Goal: Information Seeking & Learning: Learn about a topic

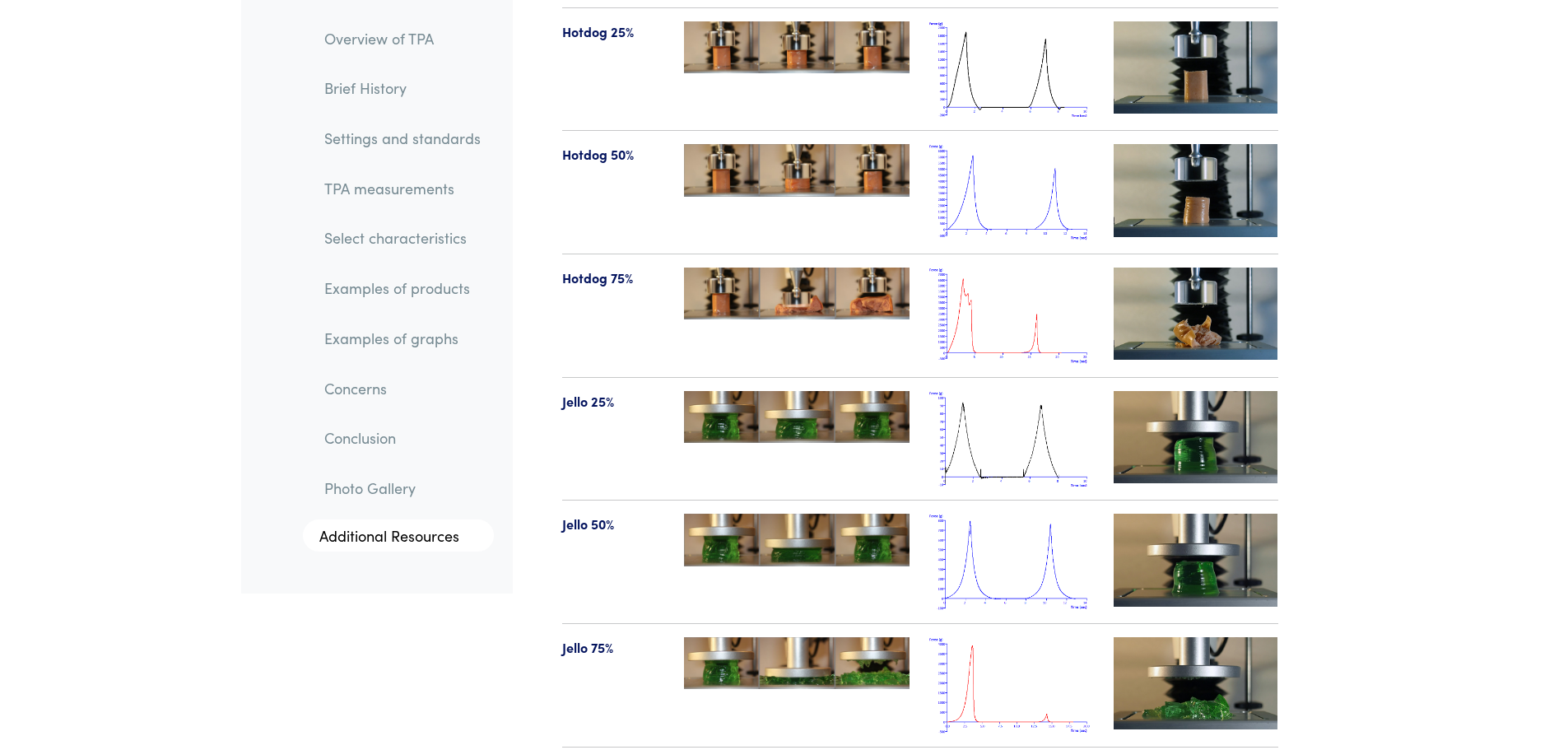
scroll to position [18840, 0]
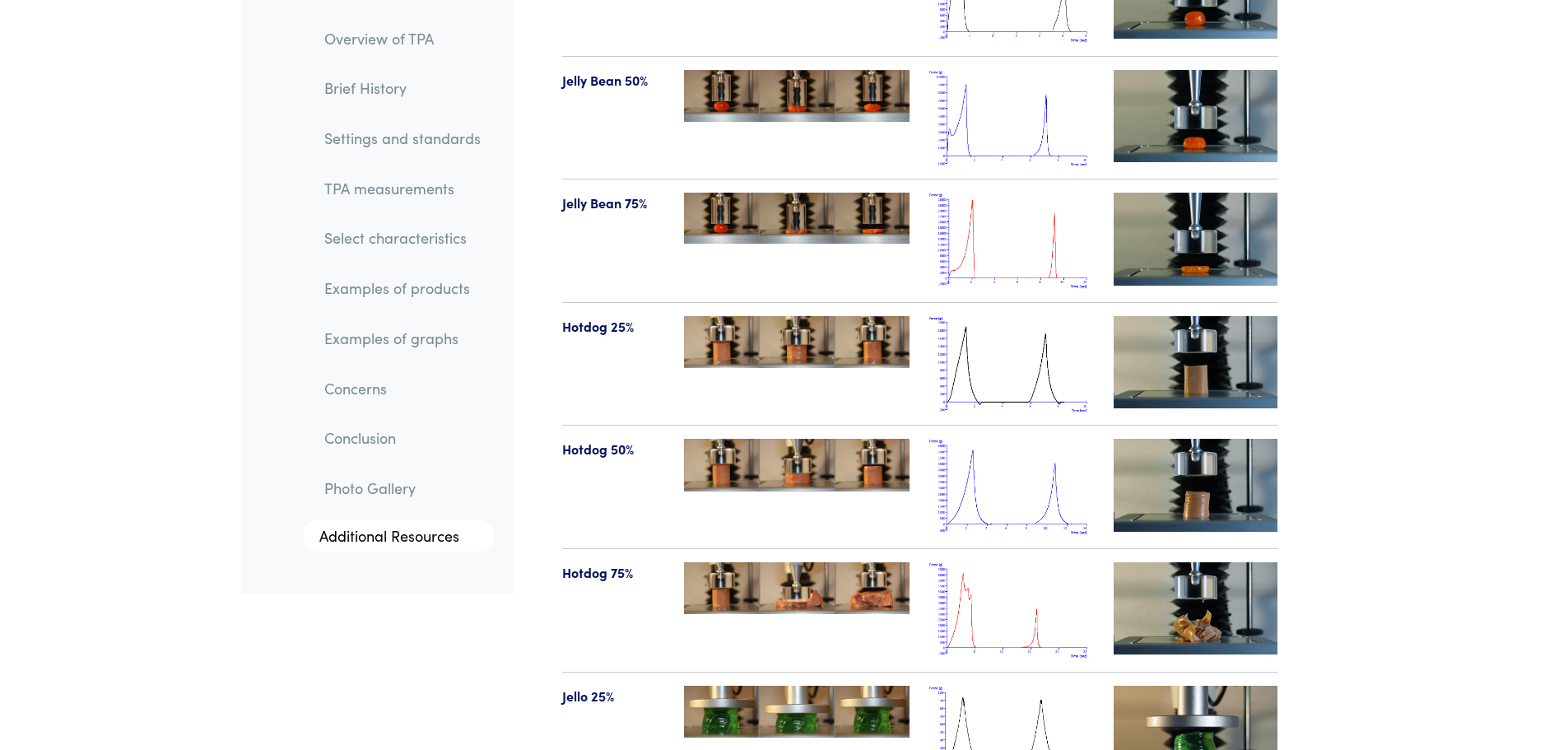
scroll to position [18426, 0]
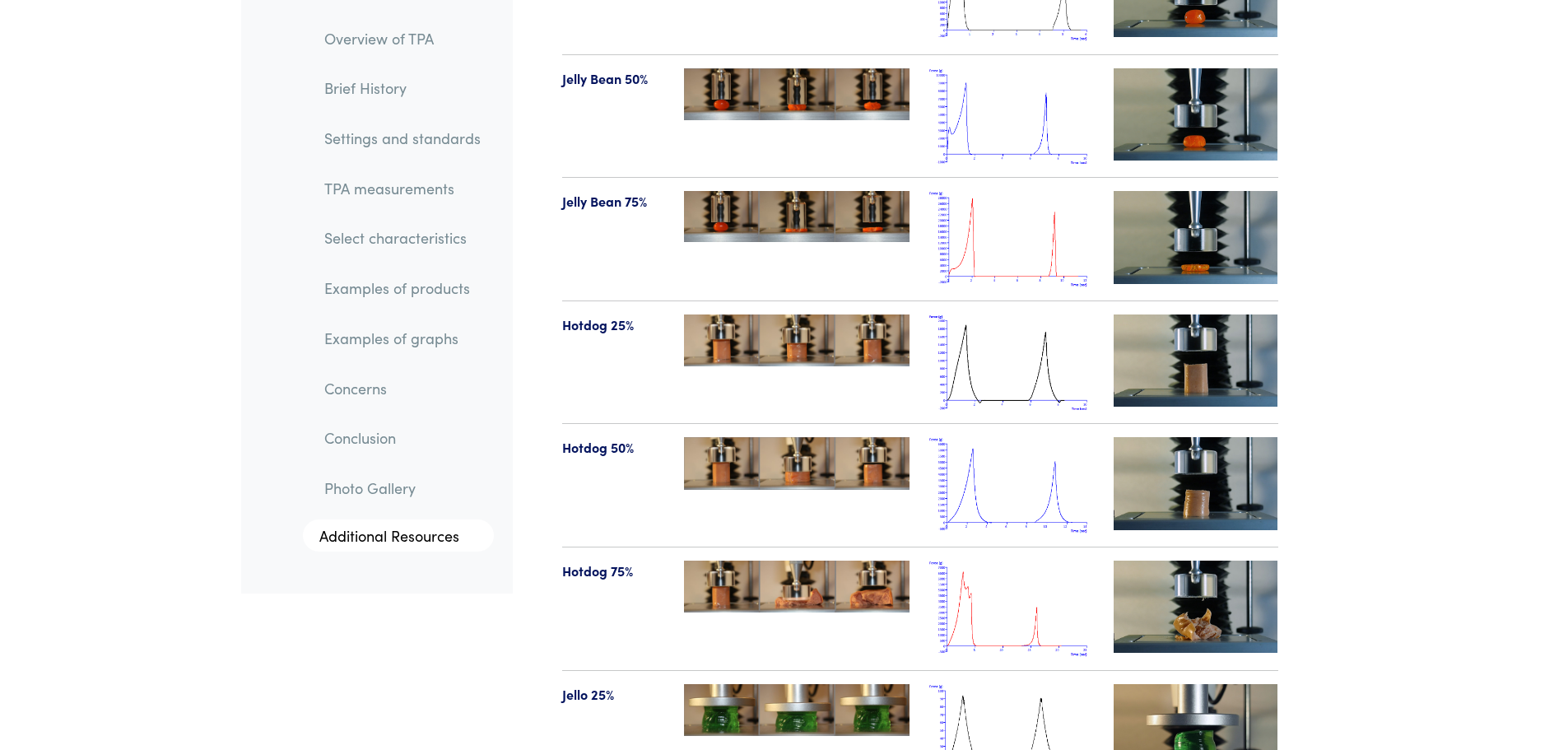
click at [1004, 561] on img at bounding box center [1011, 609] width 165 height 97
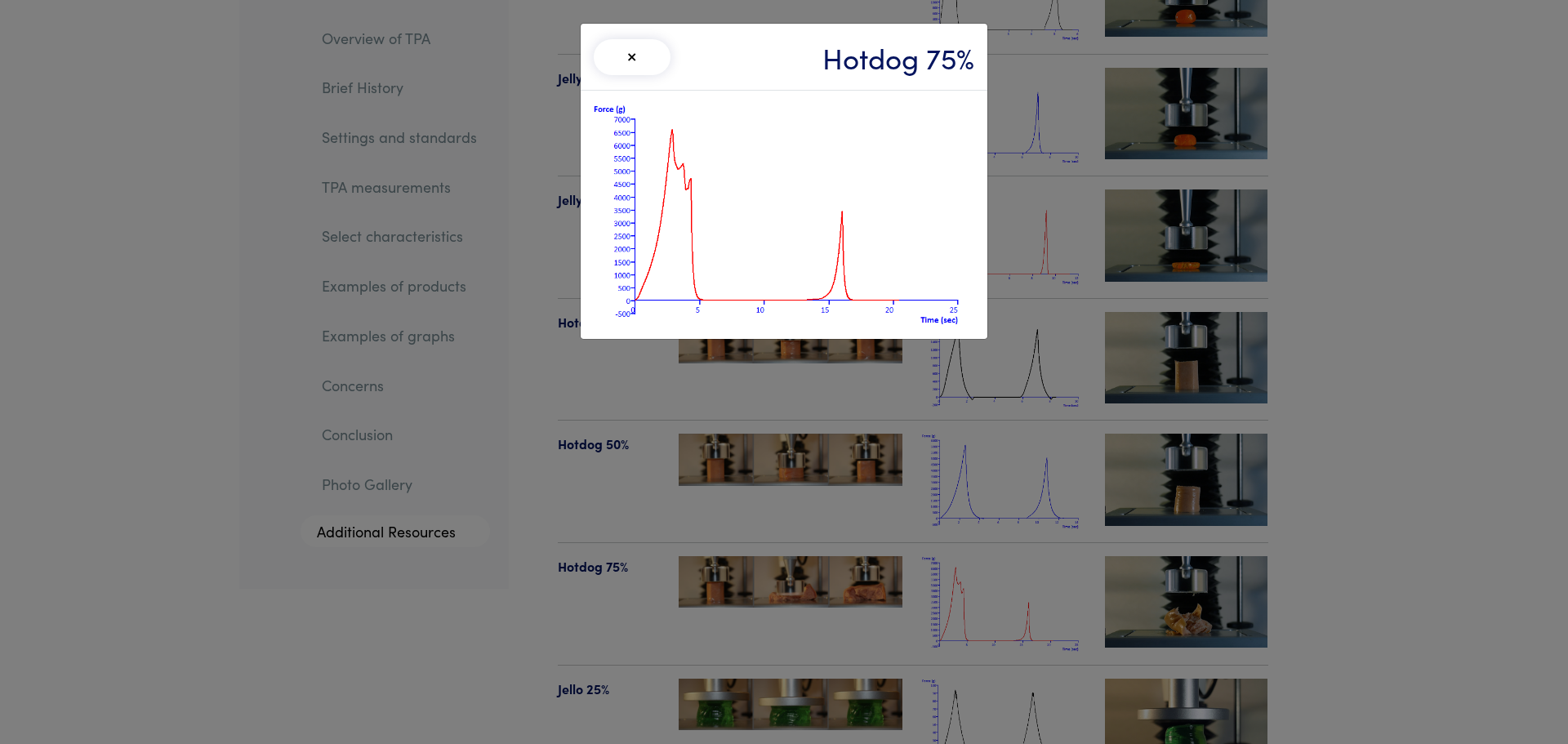
click at [1373, 312] on div "× Hotdog 75%" at bounding box center [784, 372] width 1568 height 744
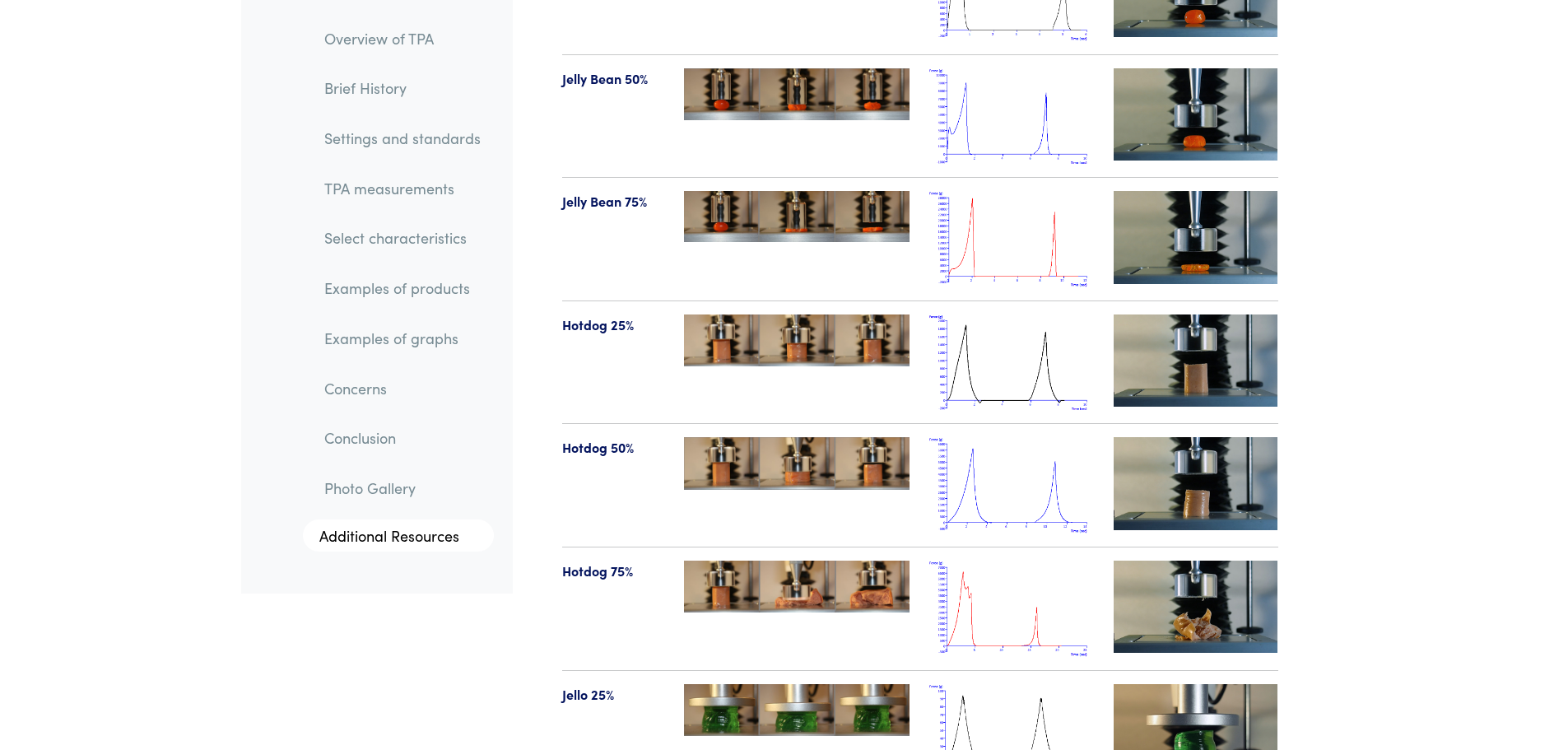
click at [1031, 438] on img at bounding box center [1011, 486] width 165 height 97
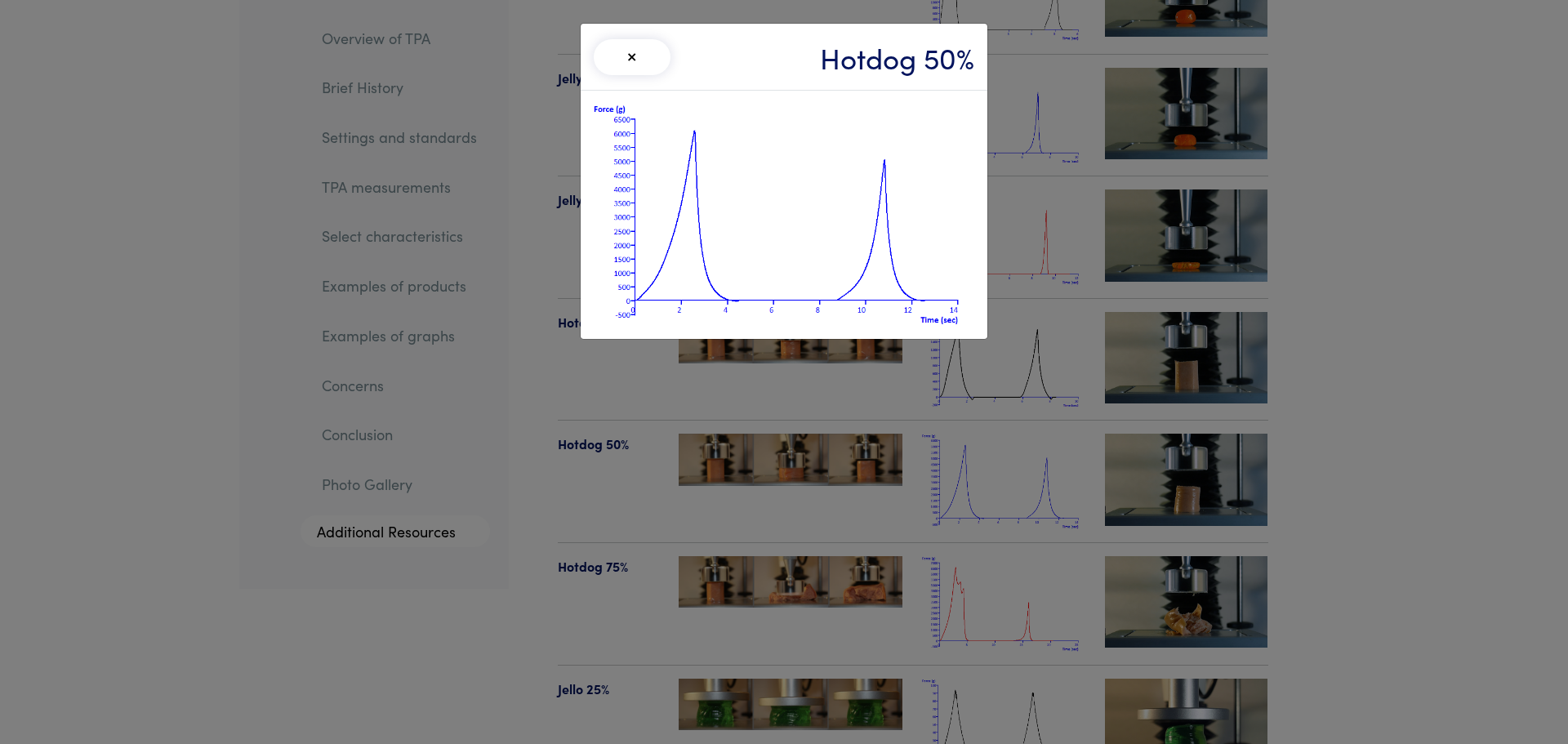
click at [1355, 412] on div "× Hotdog 50%" at bounding box center [784, 372] width 1568 height 744
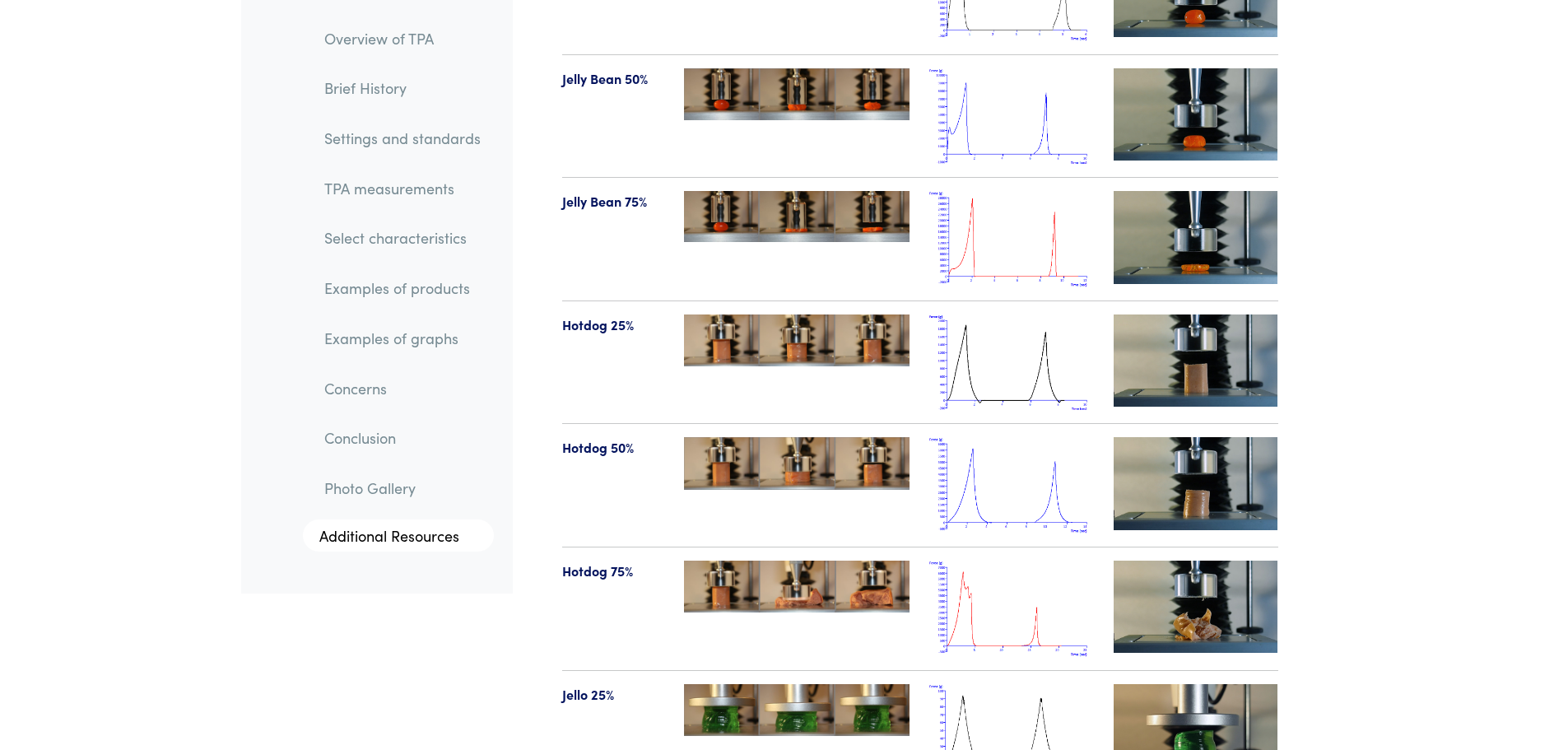
click at [793, 561] on img at bounding box center [796, 587] width 226 height 52
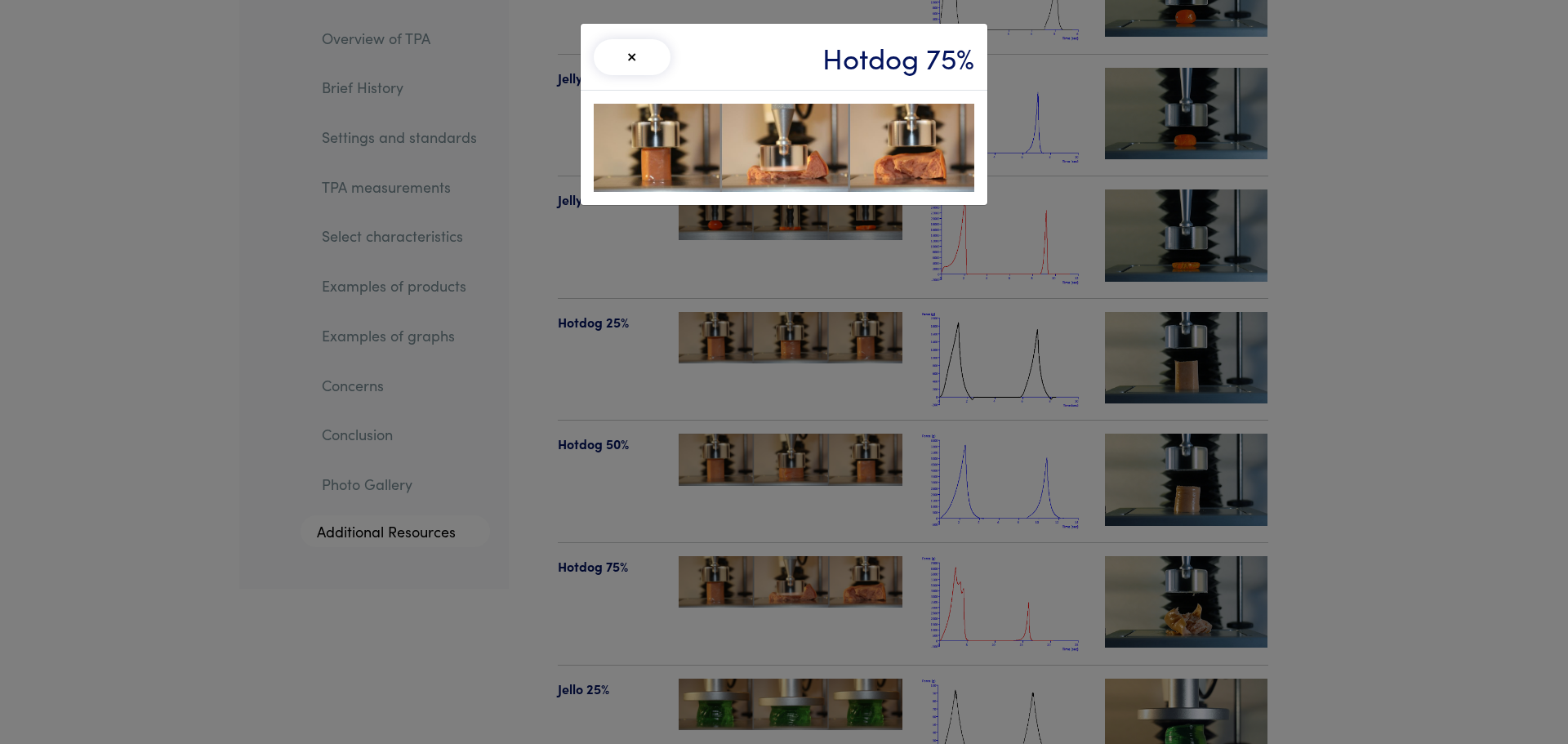
click at [619, 60] on button "×" at bounding box center [631, 56] width 77 height 36
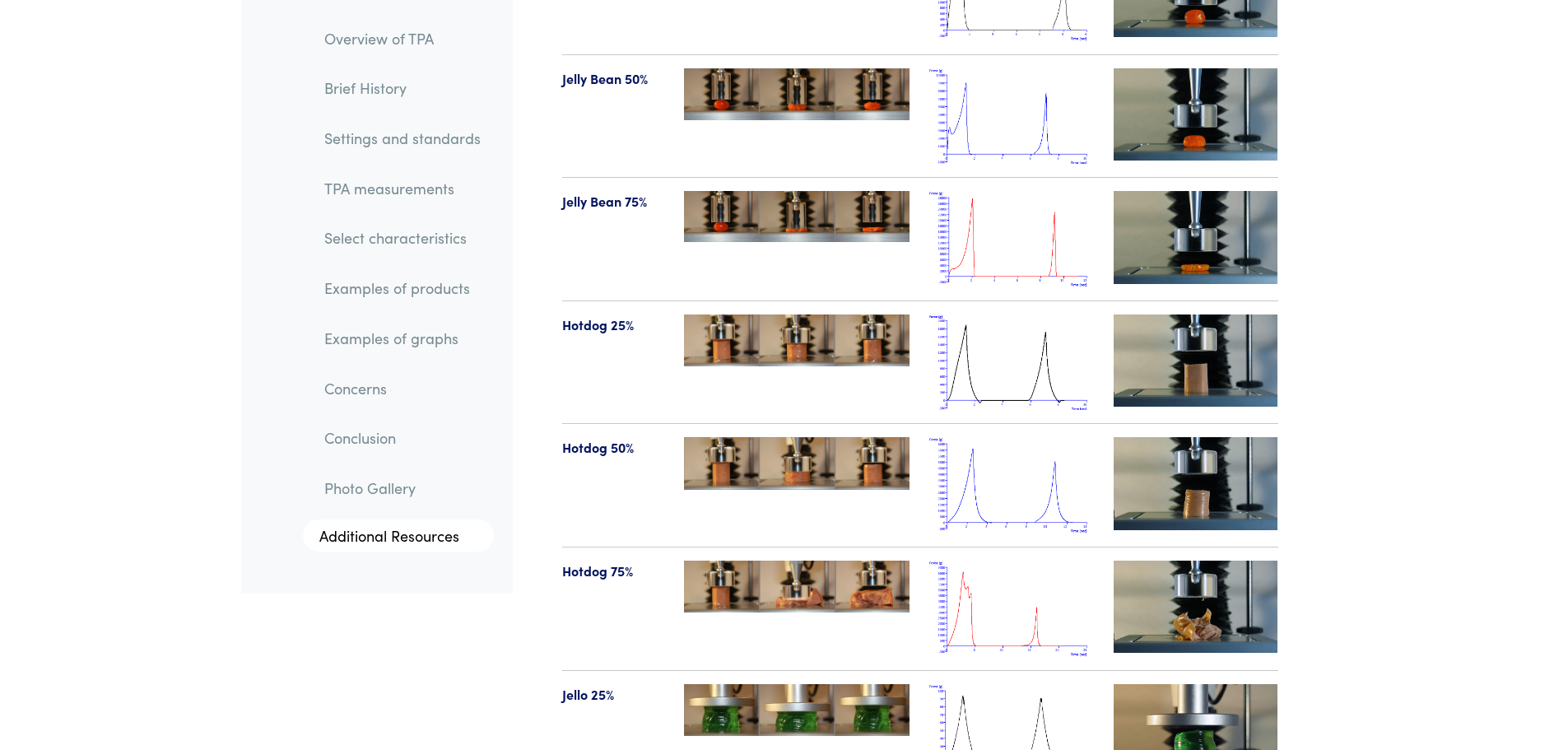
click at [824, 438] on img at bounding box center [796, 463] width 226 height 52
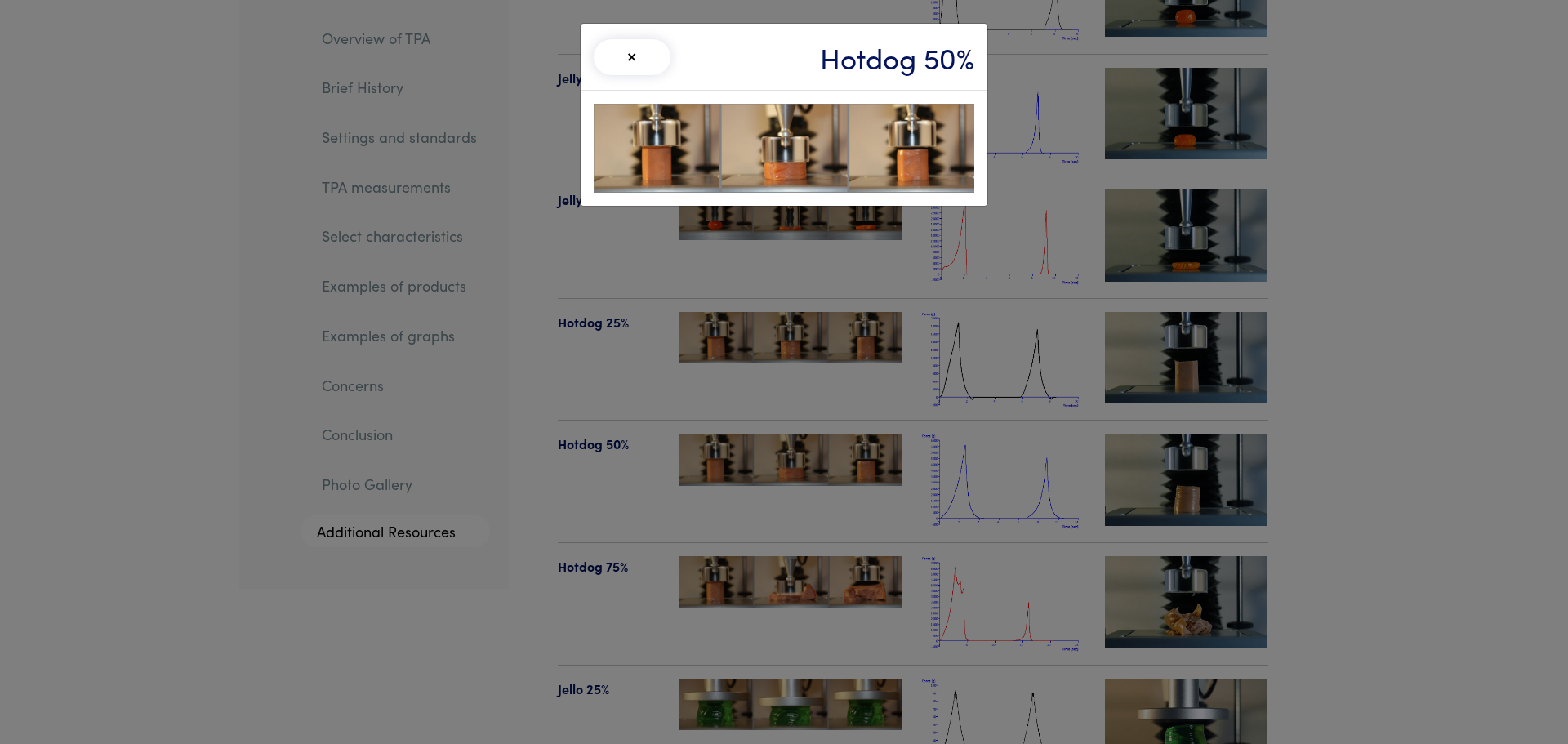
click at [631, 55] on button "×" at bounding box center [631, 56] width 77 height 36
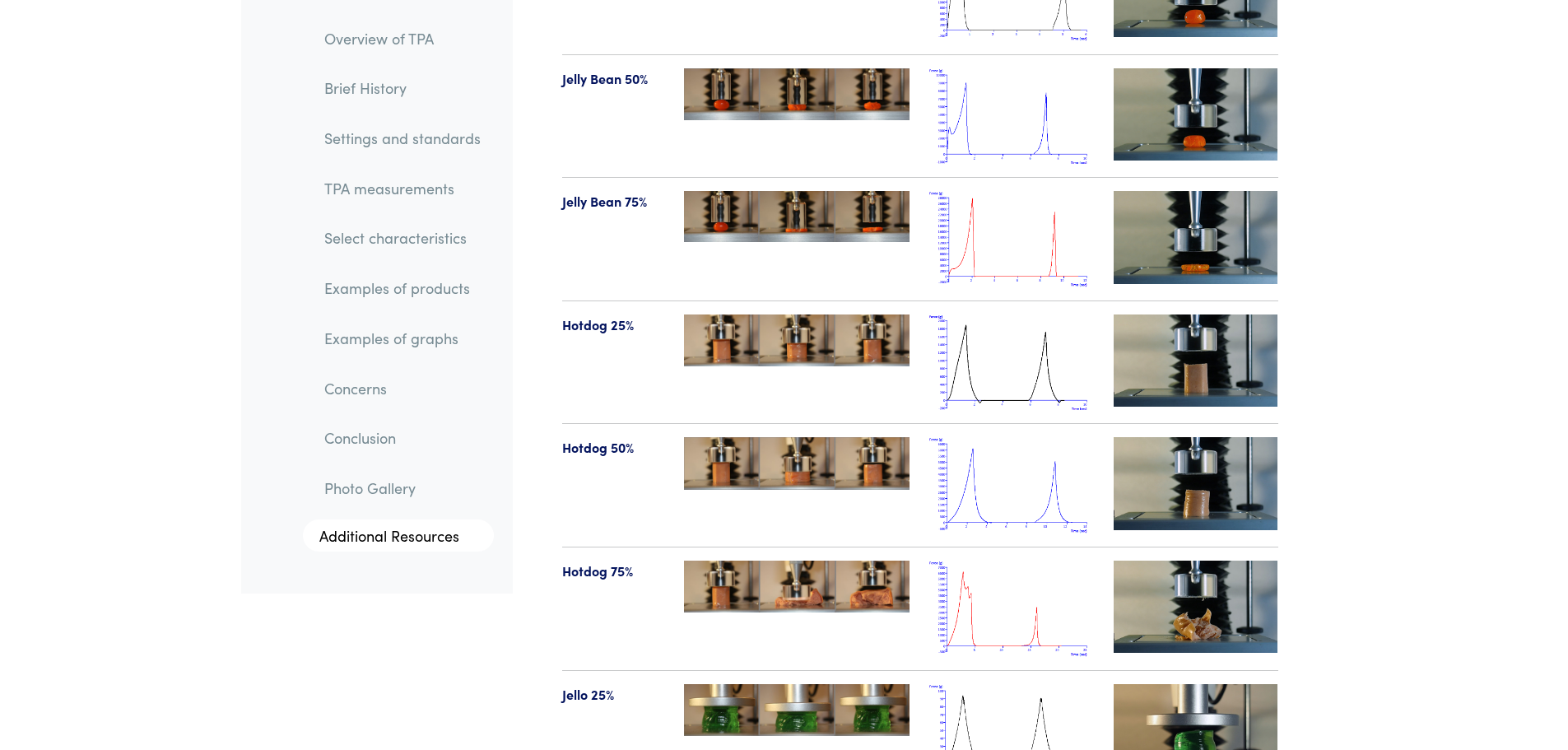
click at [760, 561] on img at bounding box center [796, 587] width 226 height 52
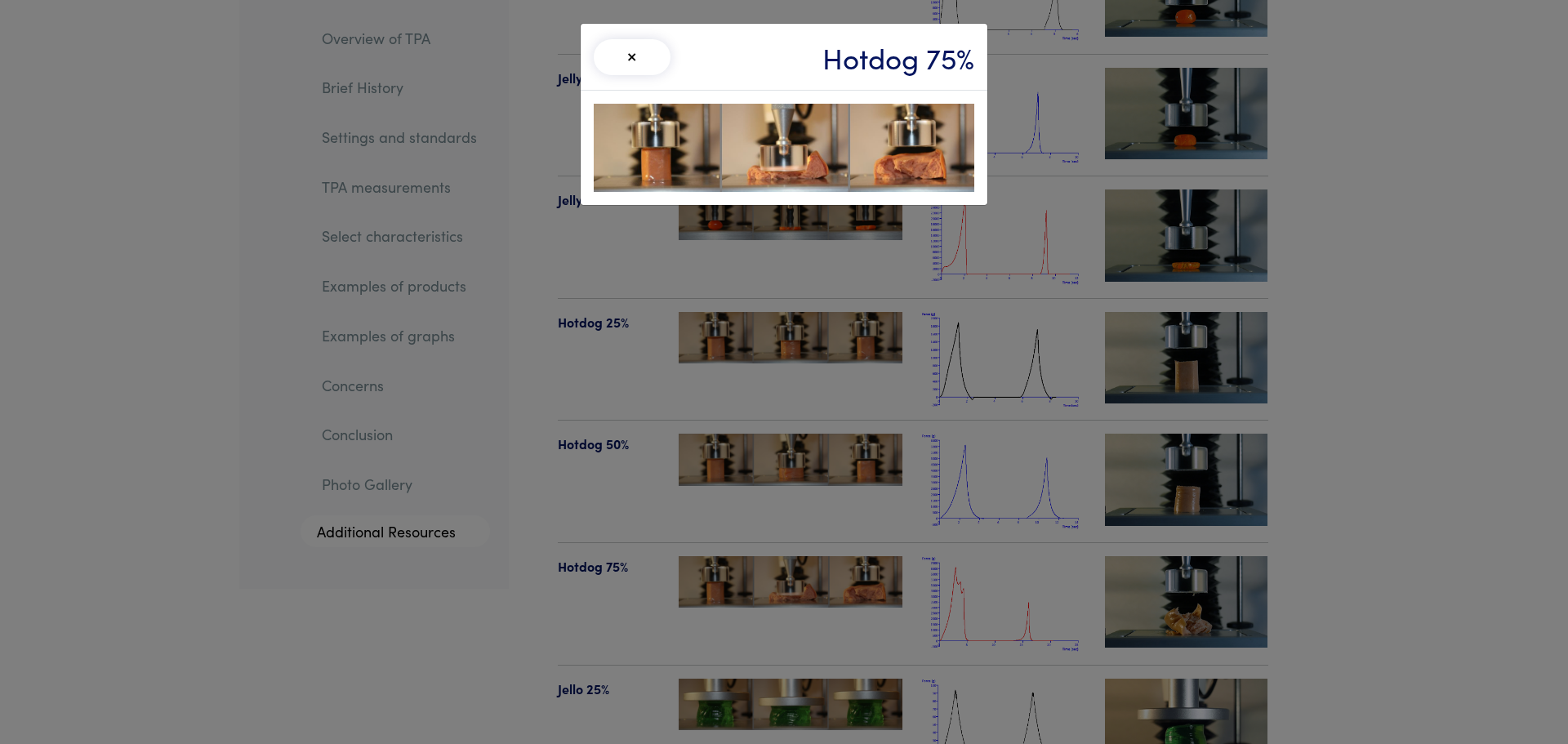
click at [631, 60] on button "×" at bounding box center [631, 56] width 77 height 36
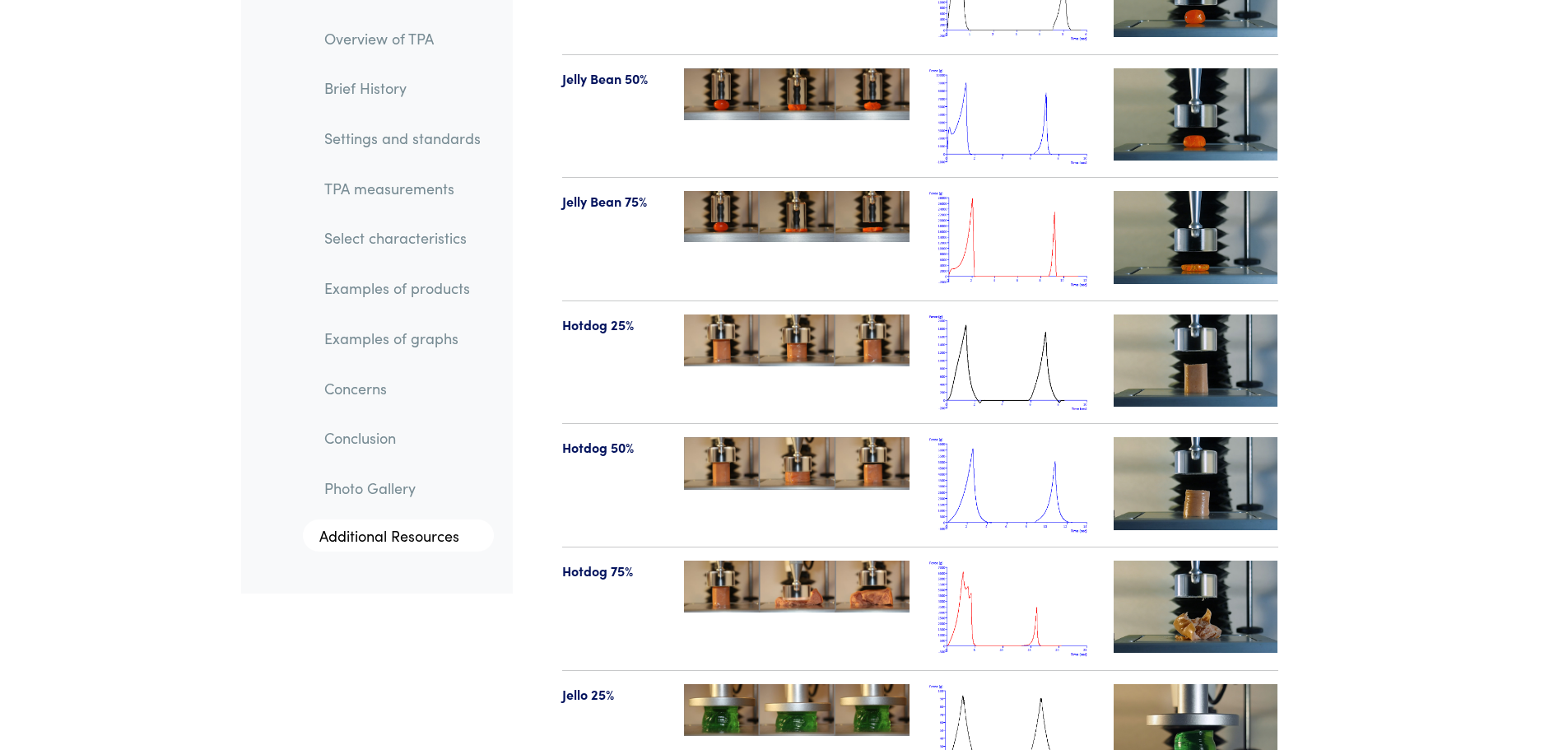
click at [1200, 561] on img at bounding box center [1196, 607] width 165 height 92
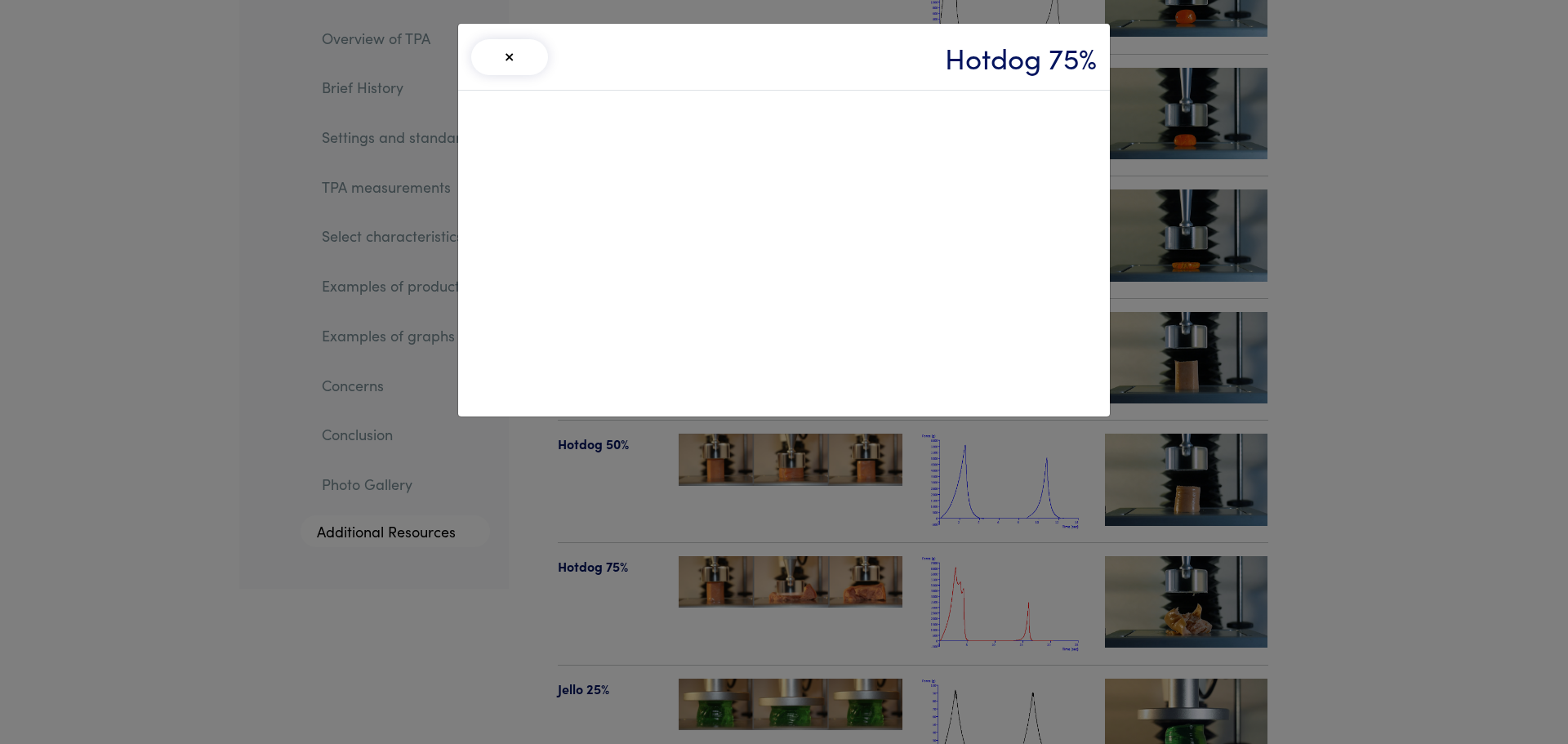
click at [506, 56] on button "×" at bounding box center [509, 56] width 77 height 36
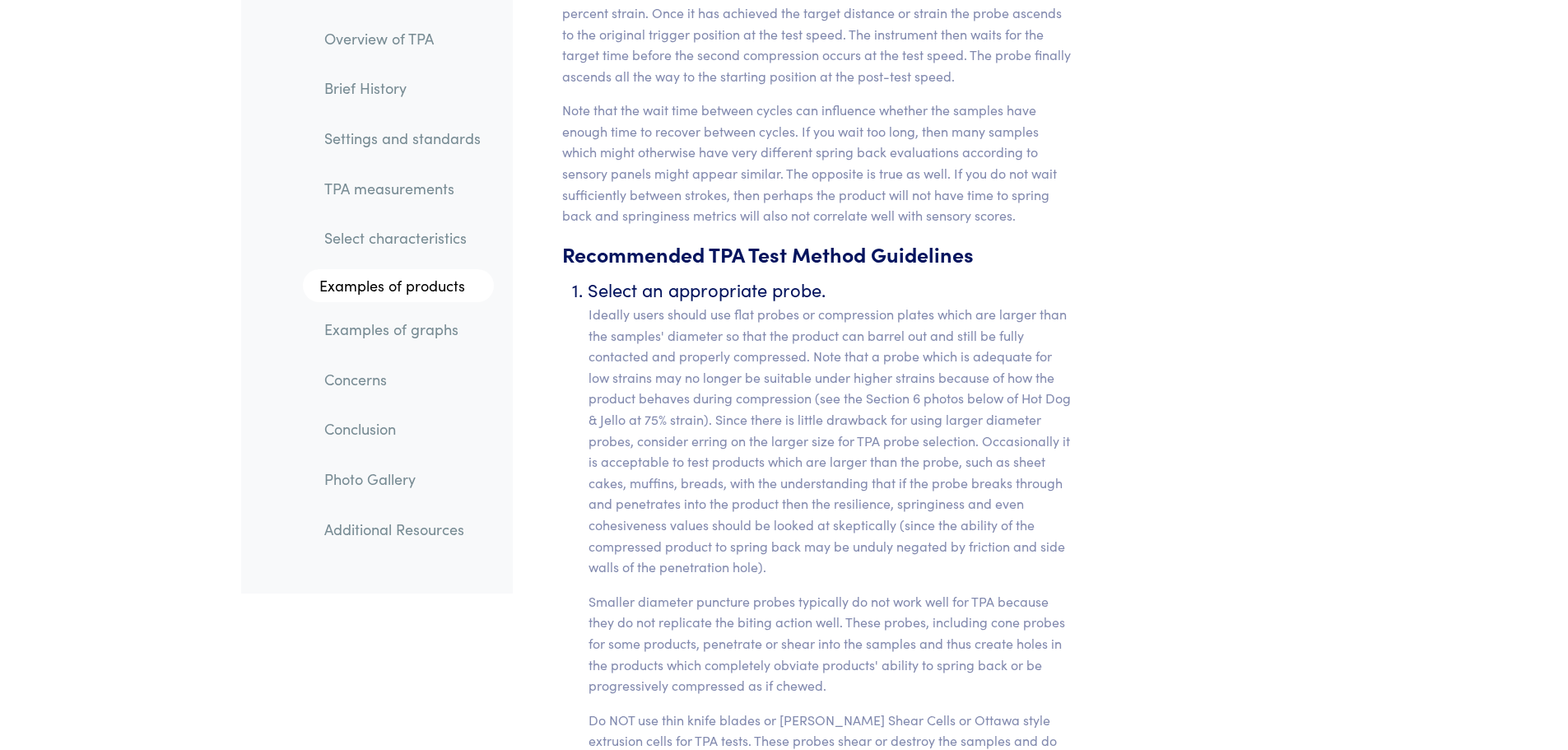
scroll to position [13102, 0]
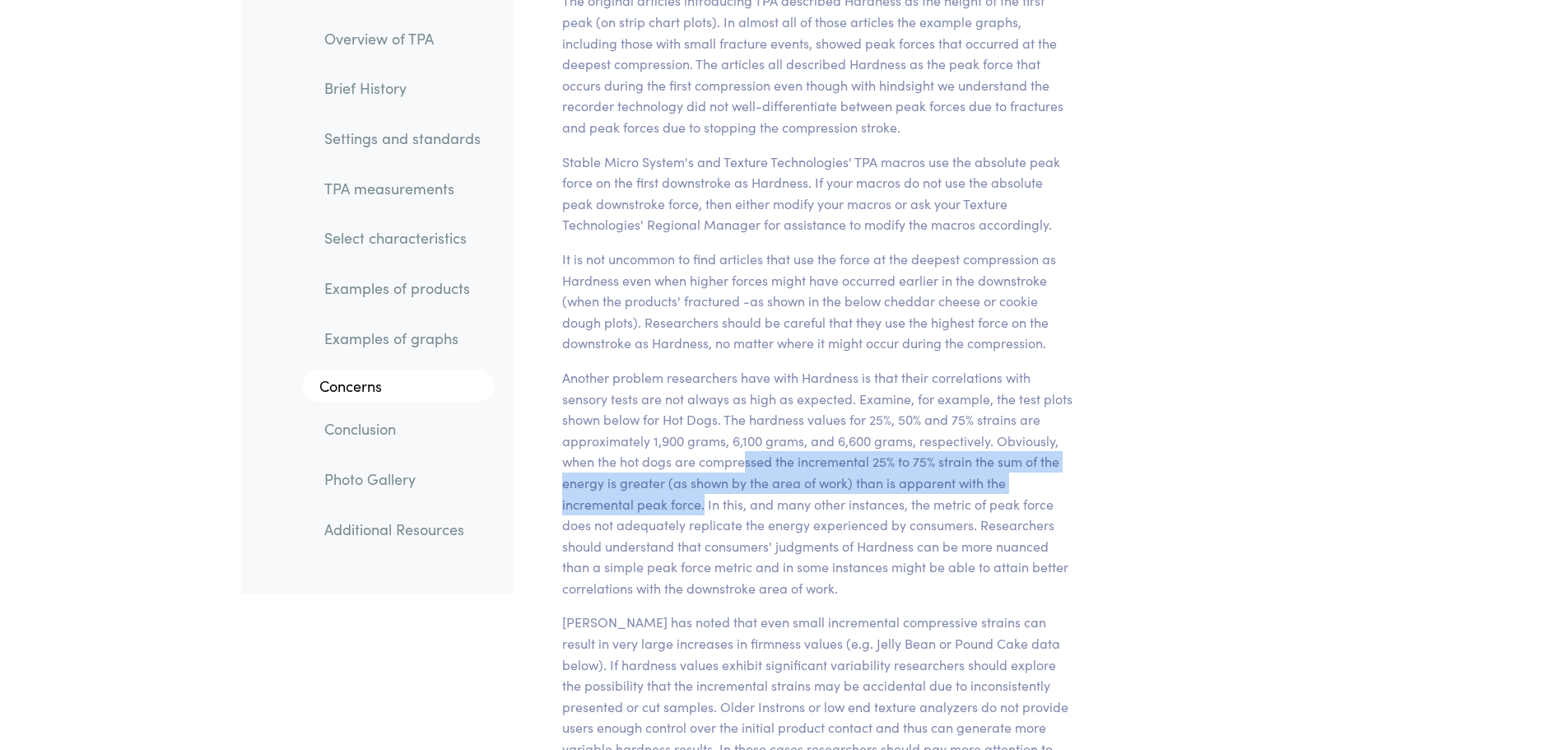
drag, startPoint x: 744, startPoint y: 424, endPoint x: 705, endPoint y: 462, distance: 54.5
click at [705, 462] on p "Another problem researchers have with Hardness is that their correlations with …" at bounding box center [818, 483] width 512 height 232
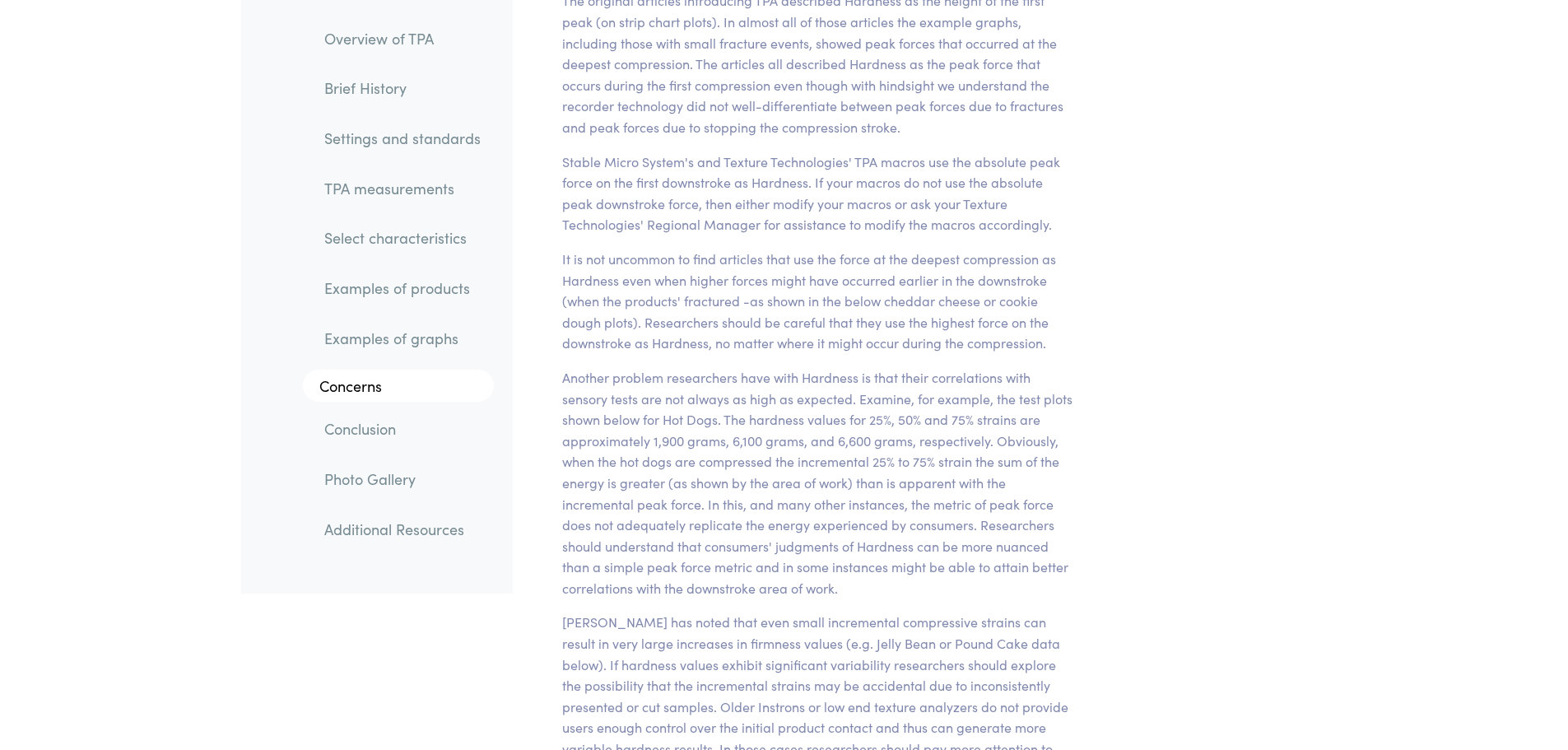
drag, startPoint x: 722, startPoint y: 508, endPoint x: 1317, endPoint y: 474, distance: 596.0
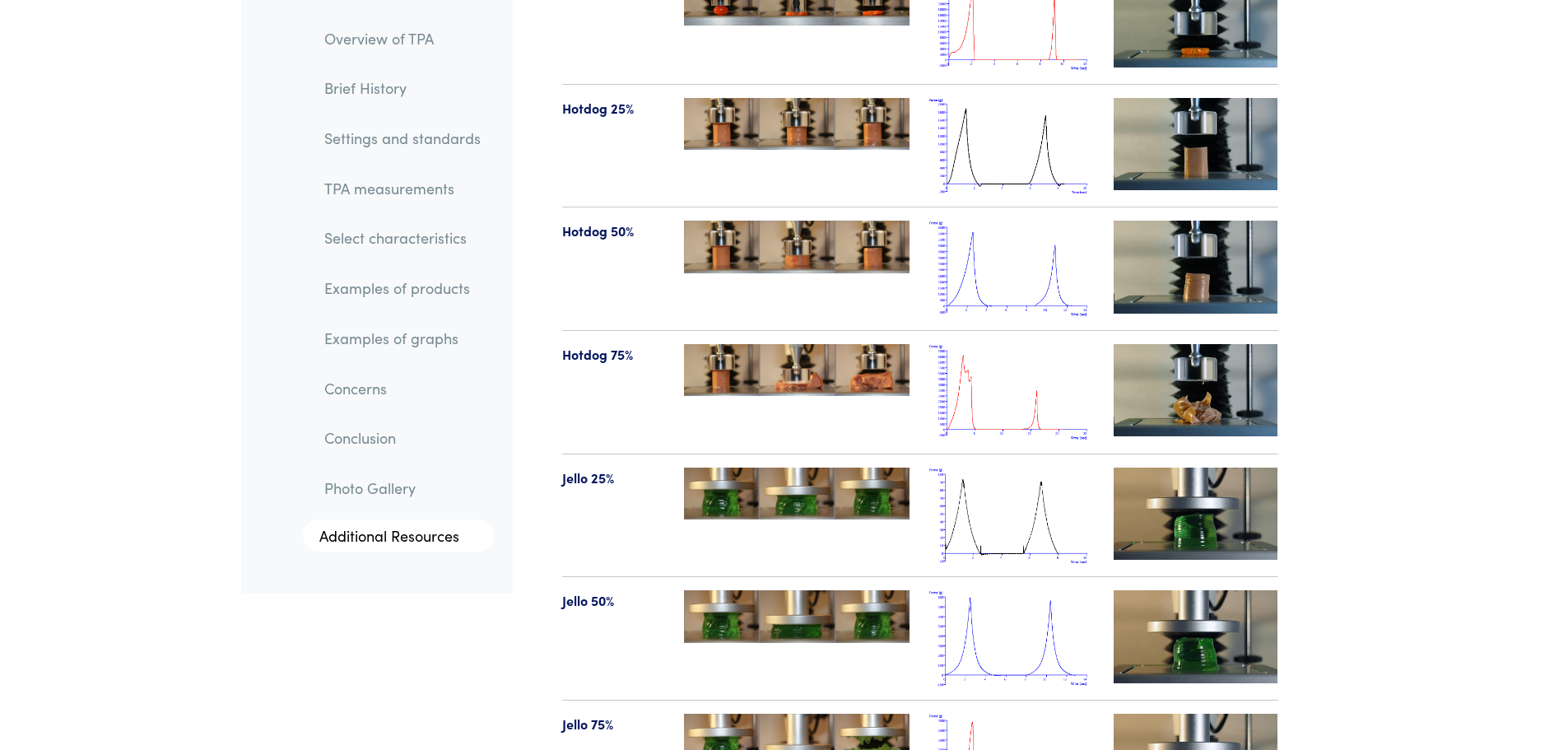
scroll to position [18480, 0]
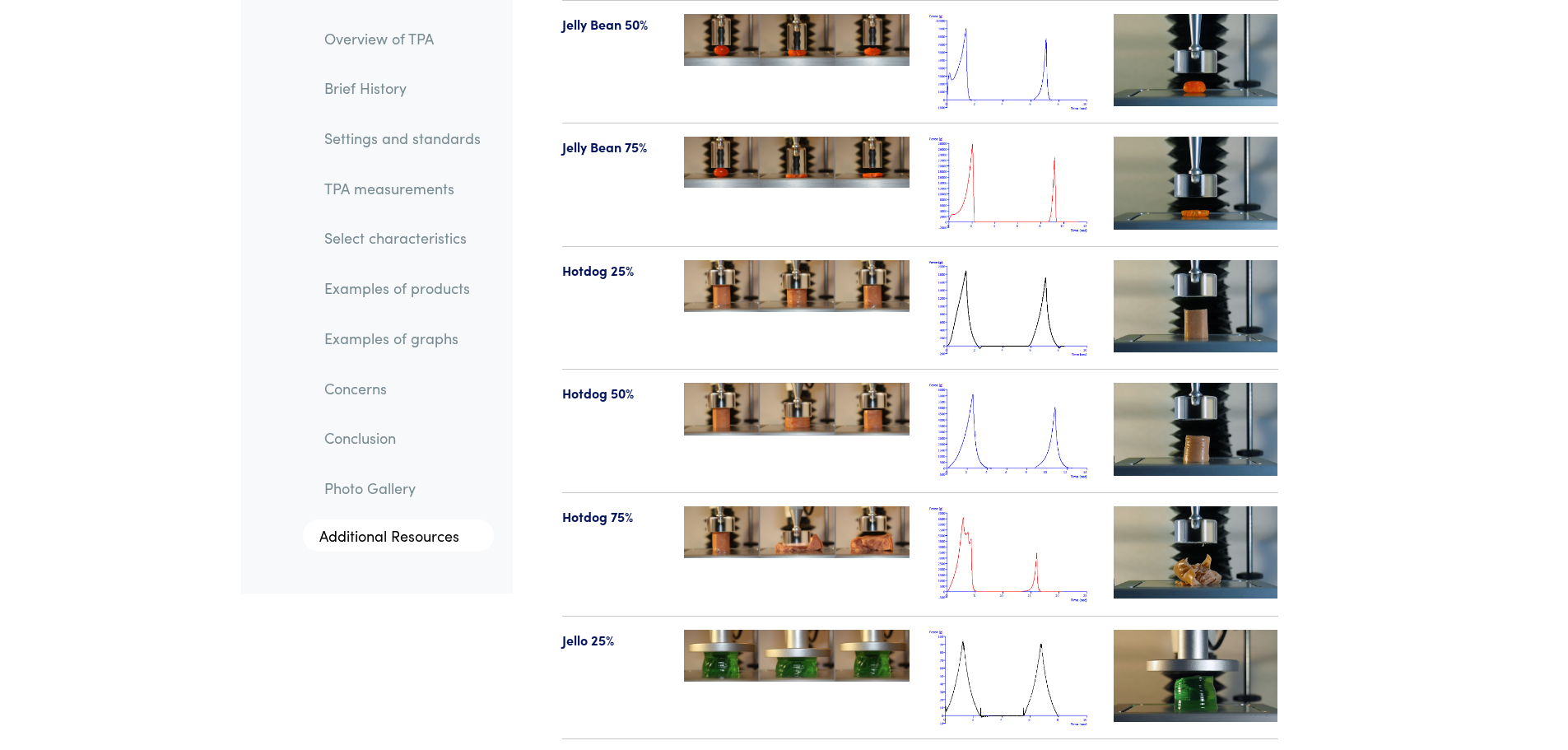
drag, startPoint x: 1566, startPoint y: 397, endPoint x: 1464, endPoint y: 558, distance: 190.6
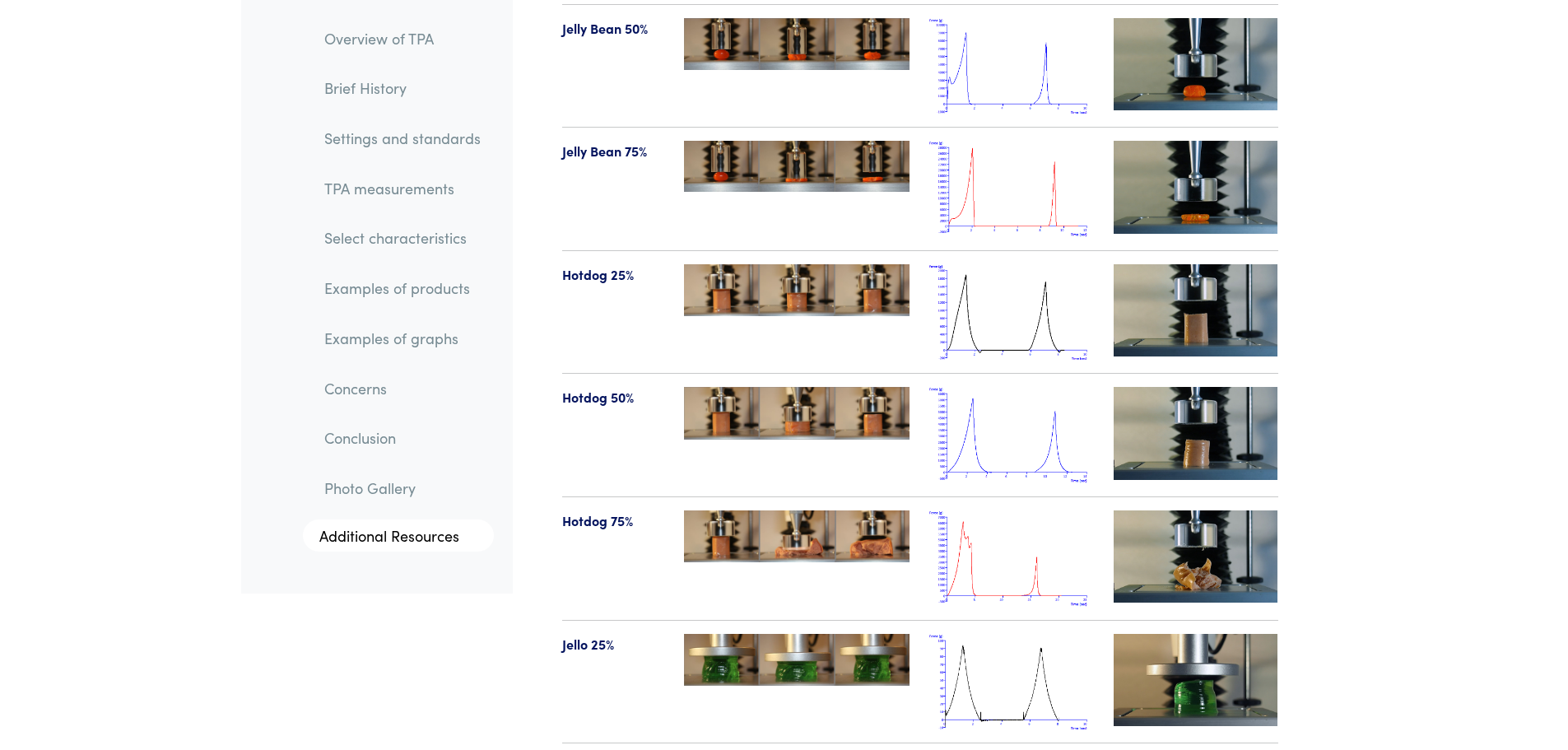
scroll to position [18485, 0]
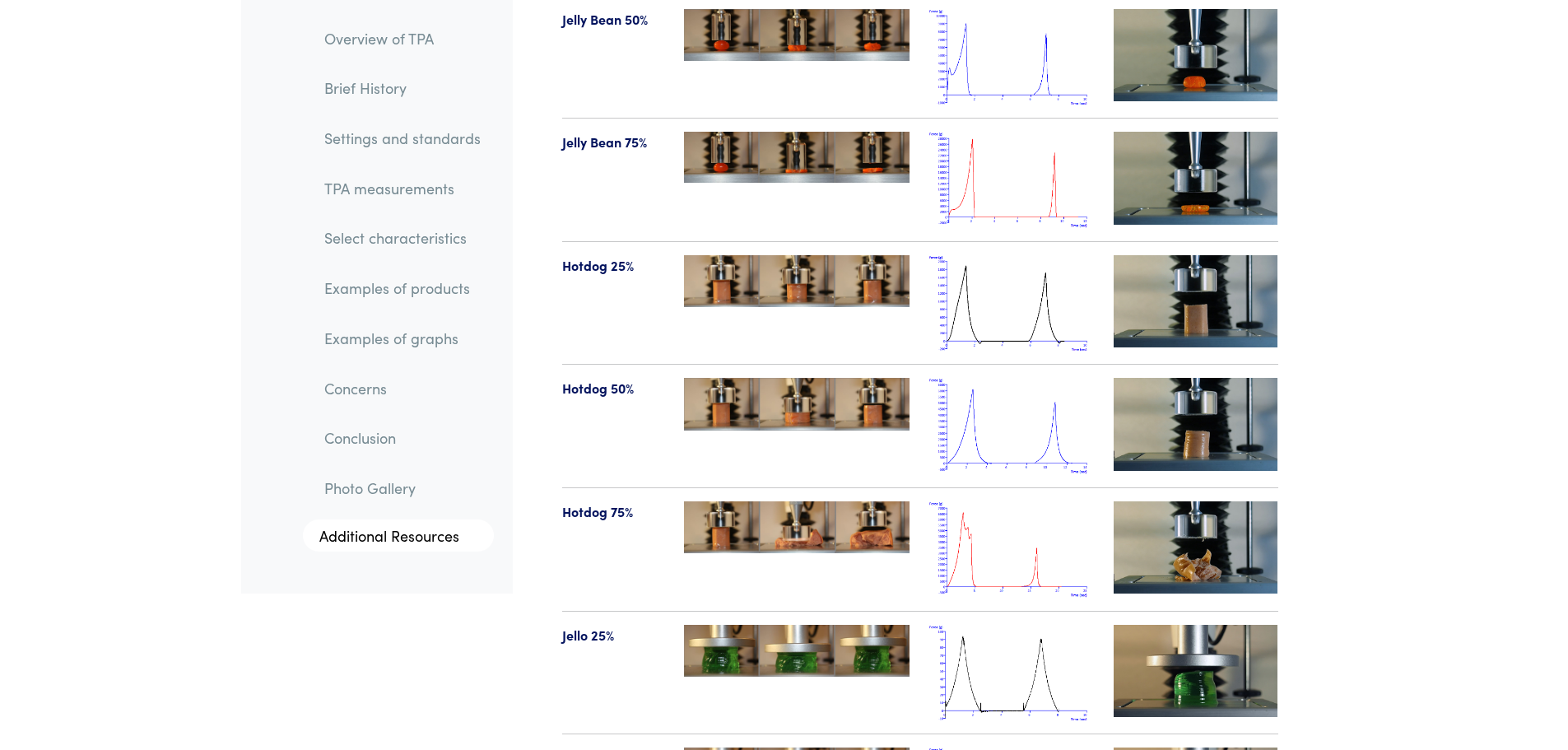
click at [1000, 255] on img at bounding box center [1011, 303] width 165 height 97
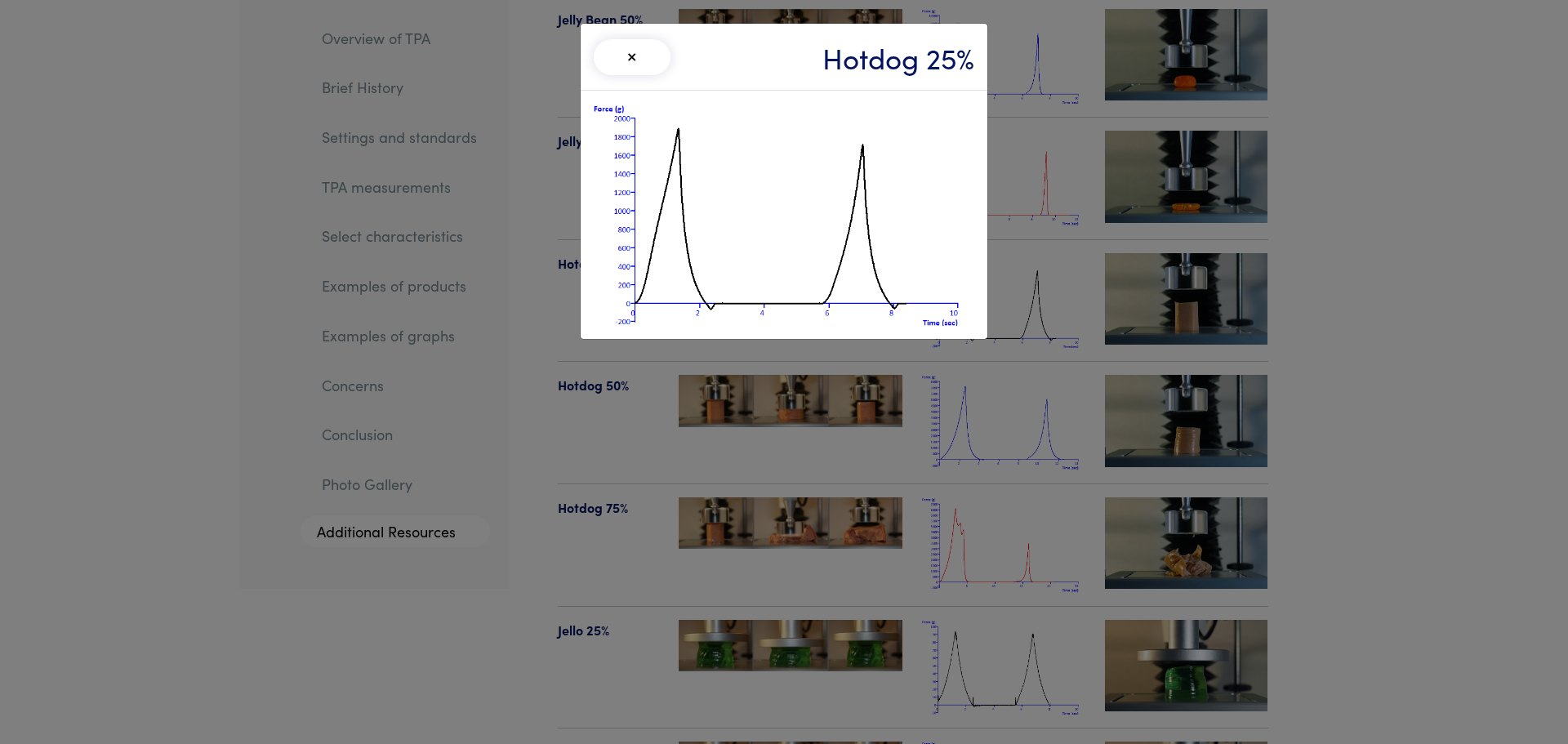
click at [1399, 267] on div "× Hotdog 25%" at bounding box center [784, 372] width 1568 height 744
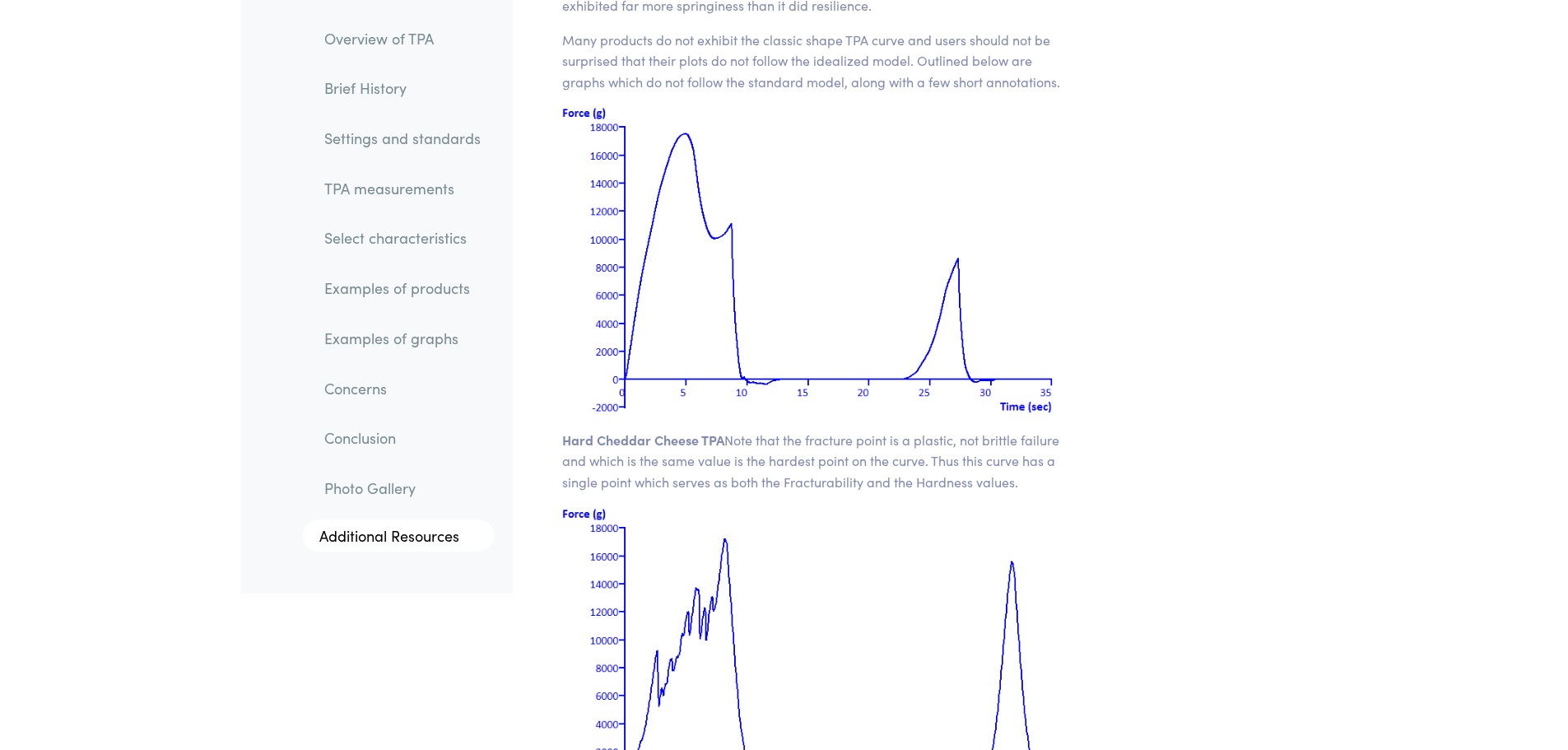
scroll to position [21860, 0]
